Goal: Information Seeking & Learning: Compare options

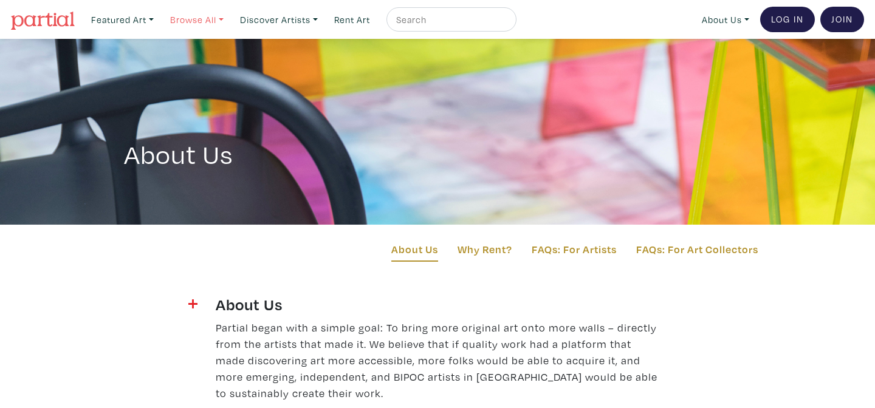
click at [226, 19] on link "Browse All" at bounding box center [197, 19] width 64 height 25
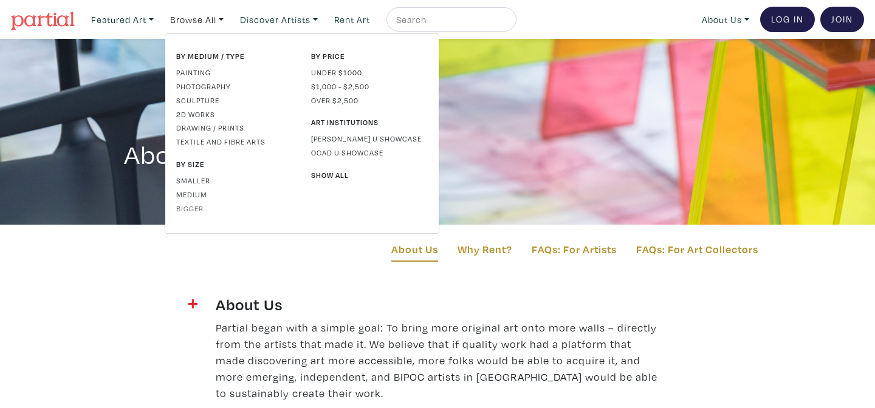
click at [197, 208] on link "Bigger" at bounding box center [234, 208] width 117 height 11
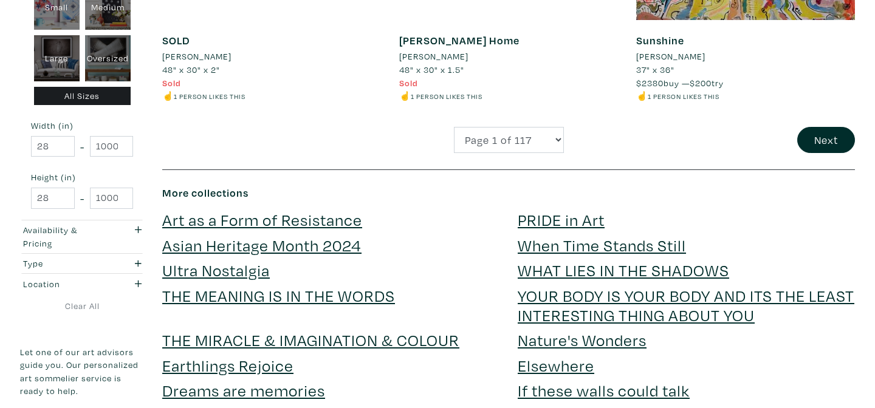
scroll to position [2691, 0]
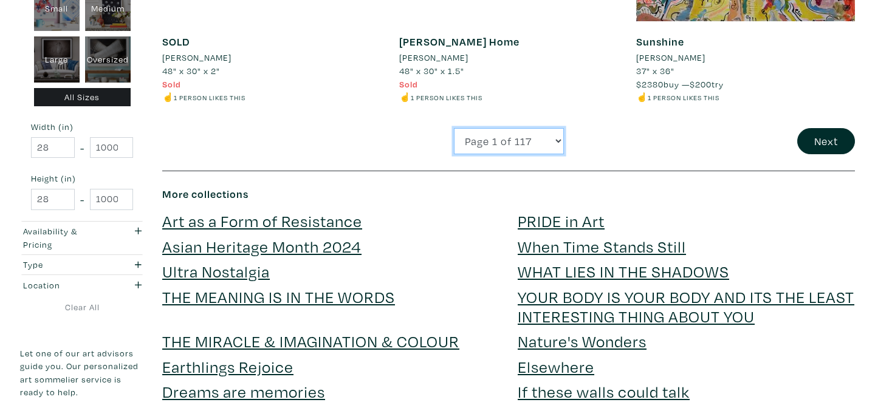
click at [560, 142] on select "Page 1 of 117 Page 2 of 117 Page 3 of 117 Page 4 of 117 Page 5 of 117 Page 6 of…" at bounding box center [509, 141] width 110 height 26
select select "2"
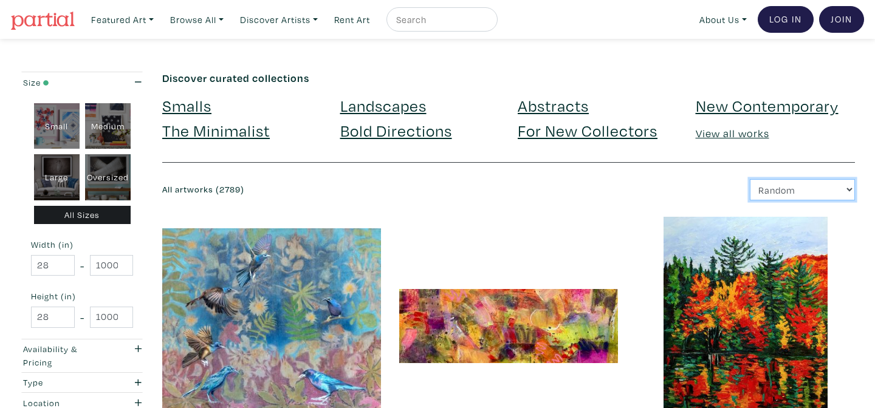
click at [850, 190] on select "Newest Random Price: Low to High Price: High to Low" at bounding box center [801, 189] width 105 height 21
select select "price"
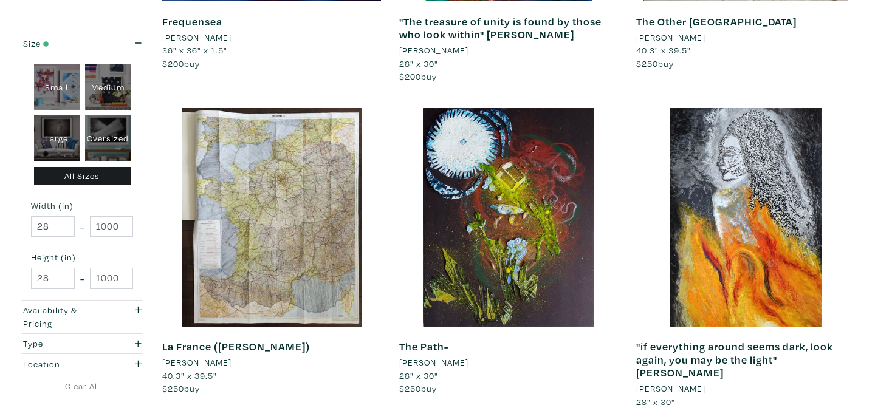
scroll to position [1087, 0]
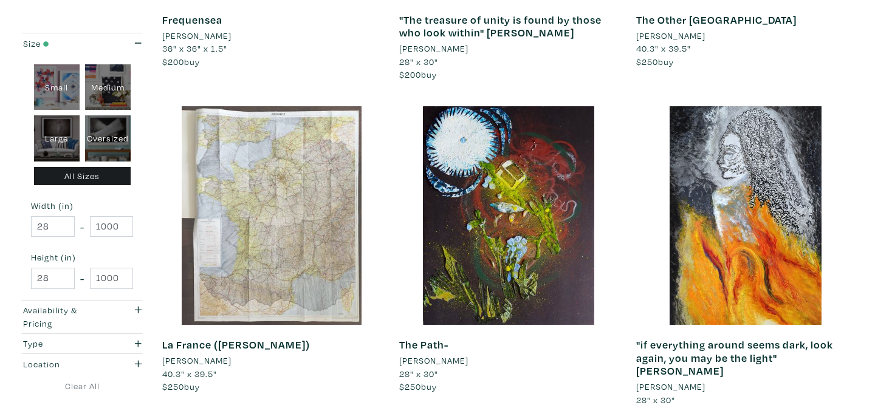
click at [329, 259] on div at bounding box center [271, 215] width 219 height 219
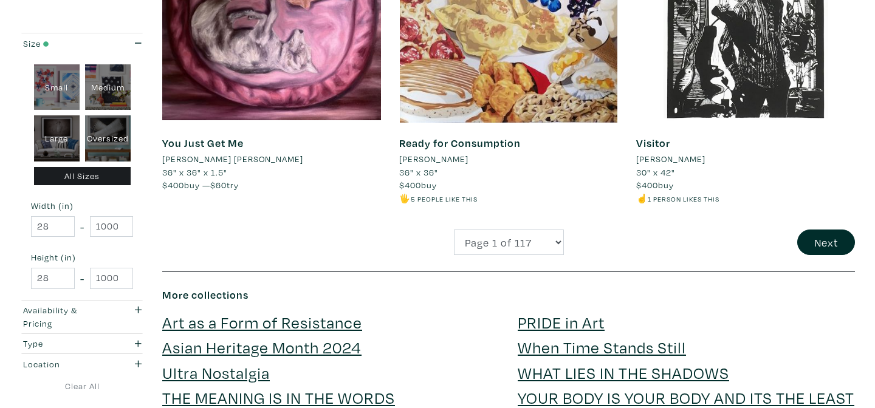
scroll to position [2603, 0]
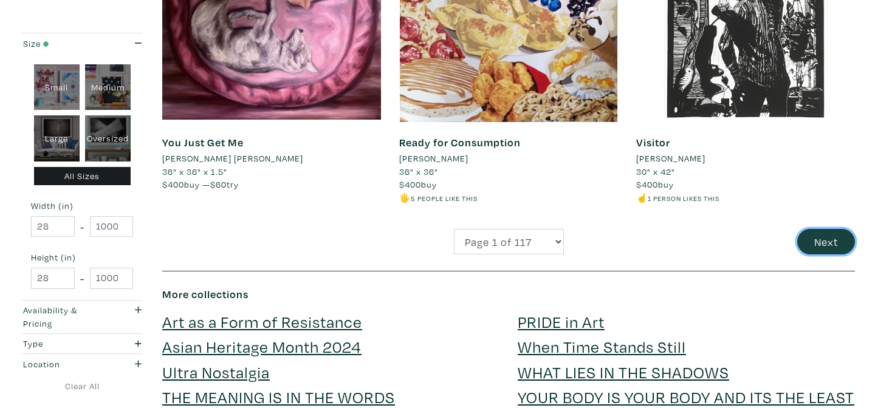
click at [828, 229] on button "Next" at bounding box center [826, 242] width 58 height 26
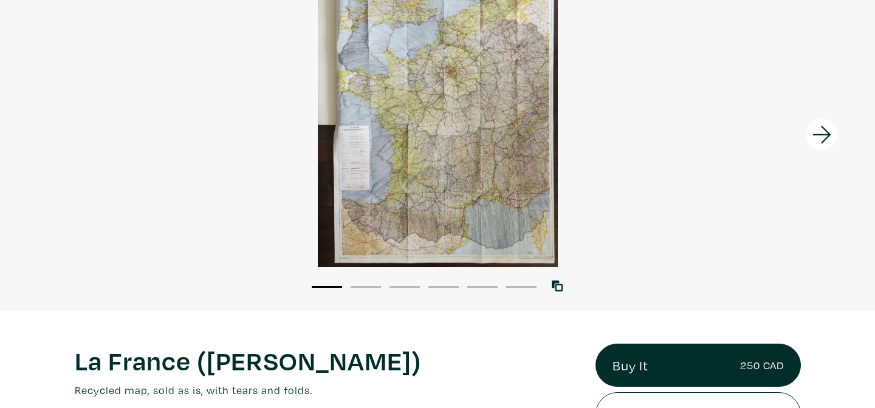
scroll to position [102, 0]
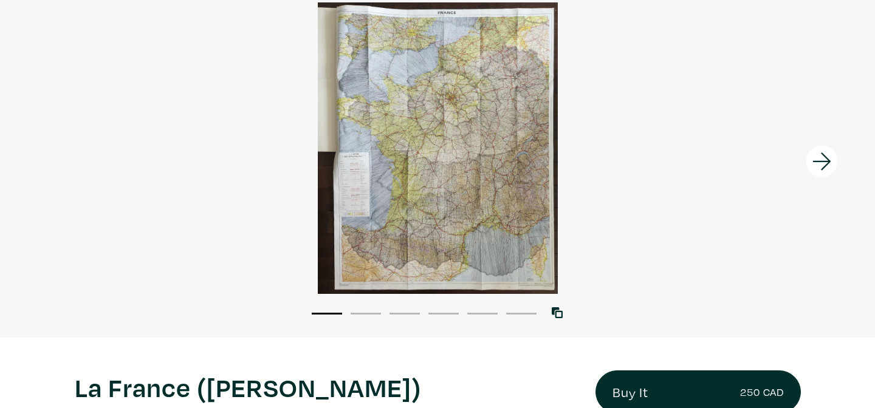
click at [821, 157] on icon at bounding box center [821, 161] width 41 height 33
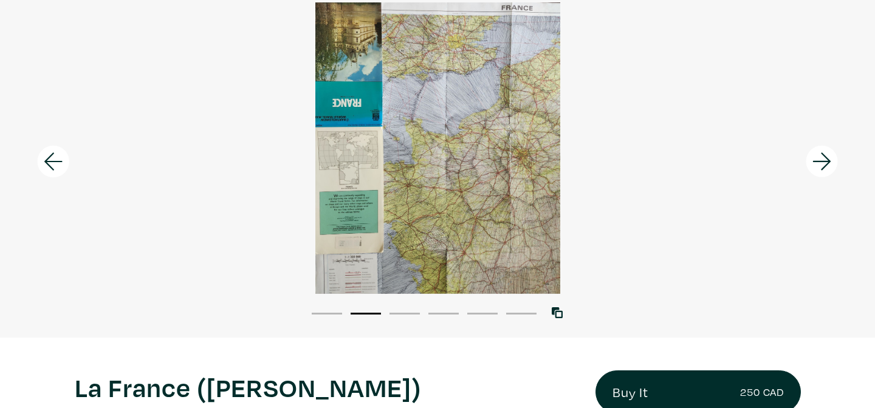
click at [821, 157] on icon at bounding box center [821, 161] width 41 height 33
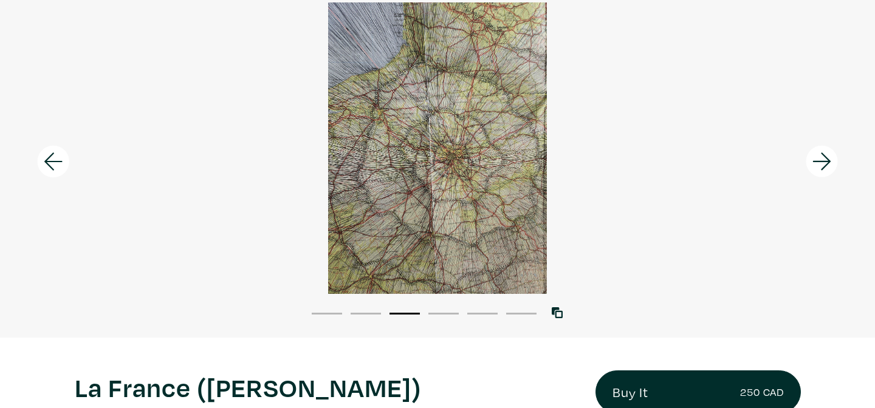
click at [821, 157] on icon at bounding box center [821, 161] width 41 height 33
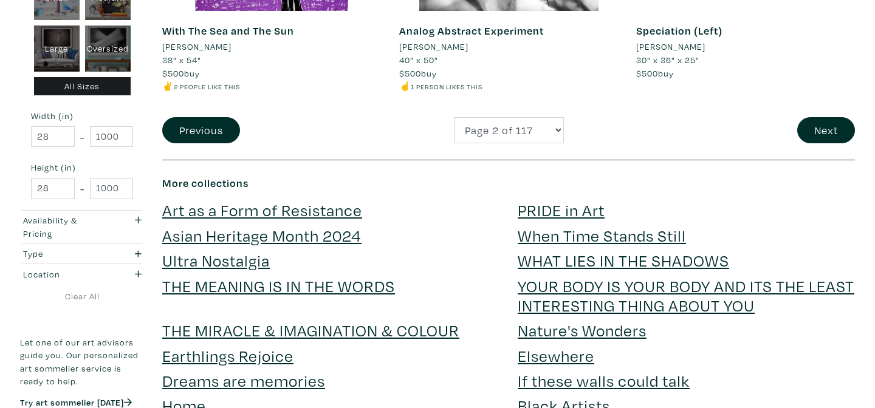
scroll to position [2703, 0]
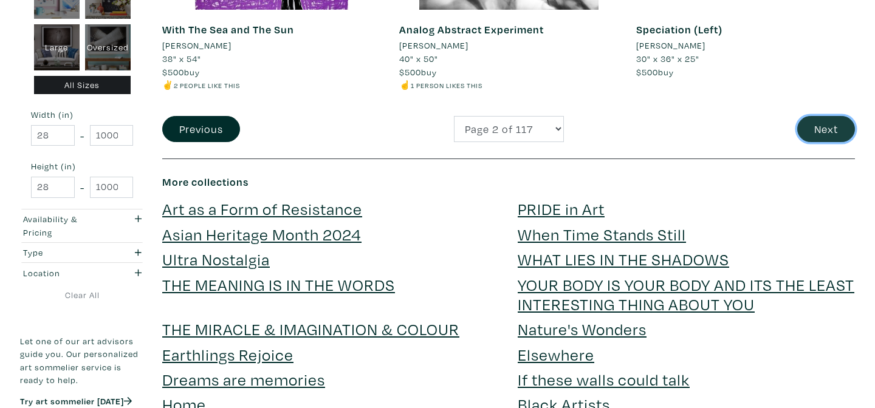
click at [823, 137] on button "Next" at bounding box center [826, 129] width 58 height 26
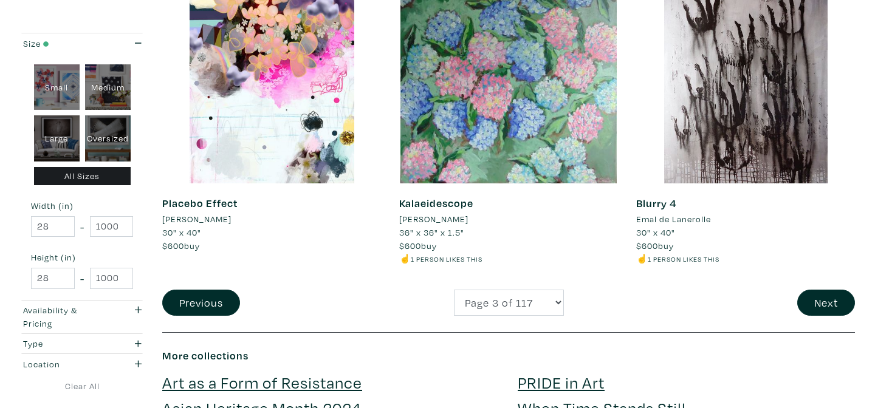
scroll to position [2531, 0]
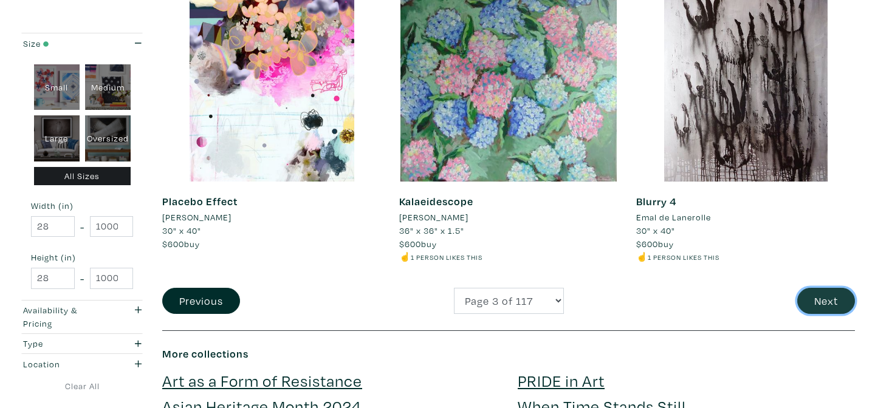
click at [839, 304] on button "Next" at bounding box center [826, 301] width 58 height 26
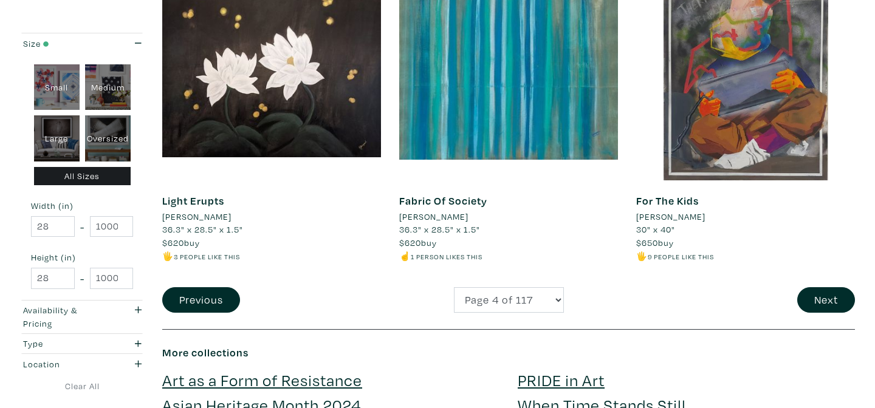
scroll to position [2520, 0]
